Goal: Task Accomplishment & Management: Manage account settings

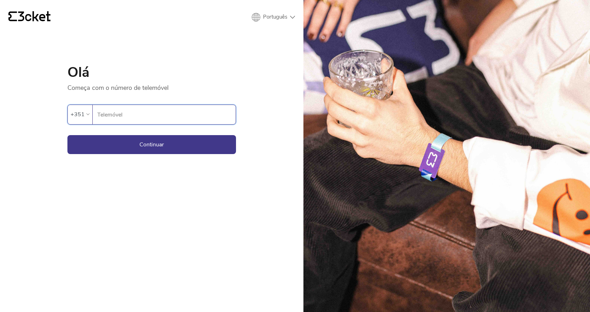
click at [152, 110] on input "Telemóvel" at bounding box center [166, 114] width 139 height 19
type input "919205334"
click at [134, 146] on button "Continuar" at bounding box center [151, 144] width 169 height 19
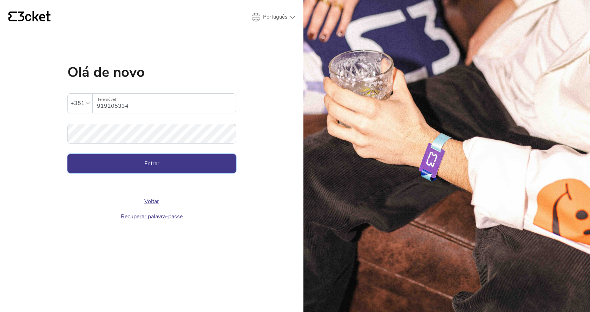
click at [161, 162] on button "Entrar" at bounding box center [151, 163] width 169 height 19
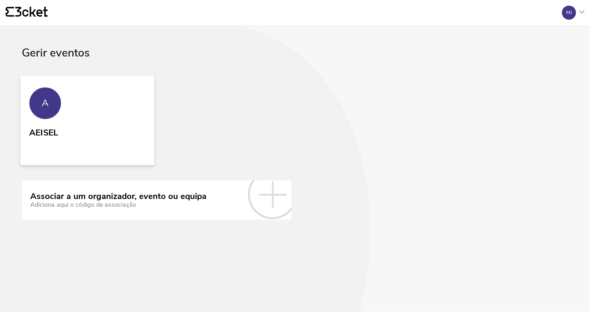
click at [60, 112] on link "A AEISEL" at bounding box center [87, 121] width 134 height 90
click at [77, 196] on div "Associar a um organizador, evento ou equipa" at bounding box center [118, 197] width 176 height 10
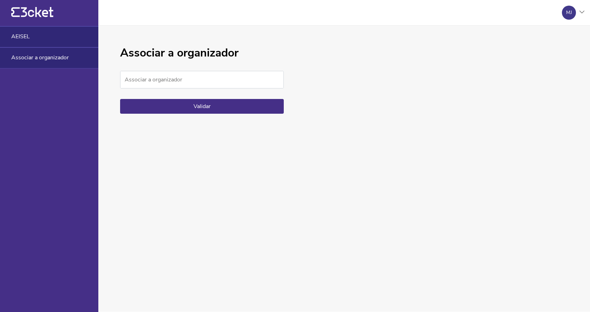
click at [20, 37] on span "AEISEL" at bounding box center [20, 36] width 19 height 6
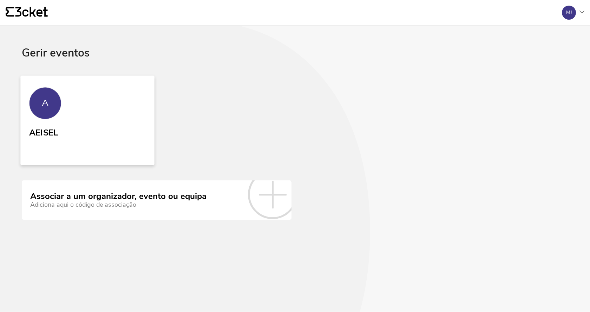
click at [80, 126] on link "A AEISEL" at bounding box center [87, 121] width 134 height 90
click at [66, 104] on link "A AEISEL" at bounding box center [87, 121] width 134 height 90
